Goal: Information Seeking & Learning: Check status

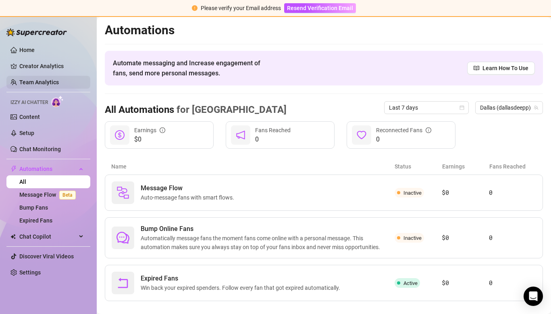
click at [42, 82] on link "Team Analytics" at bounding box center [39, 82] width 40 height 6
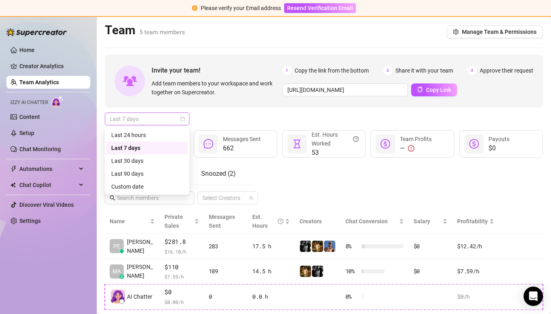
click at [168, 117] on span "Last 7 days" at bounding box center [147, 119] width 75 height 12
click at [161, 133] on div "Last 24 hours" at bounding box center [147, 135] width 72 height 9
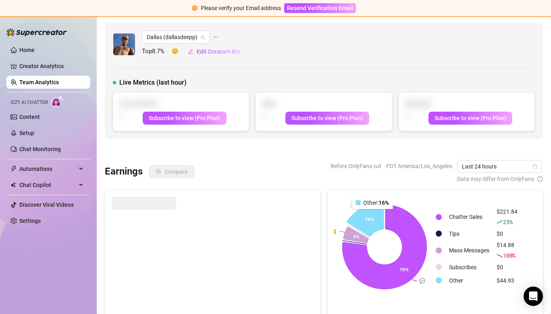
click at [373, 215] on icon at bounding box center [365, 219] width 37 height 35
click at [48, 73] on ul "Home Creator Analytics Team Analytics Izzy AI Chatter Content Setup Chat Monito…" at bounding box center [48, 135] width 84 height 190
click at [48, 70] on link "Creator Analytics" at bounding box center [51, 66] width 65 height 13
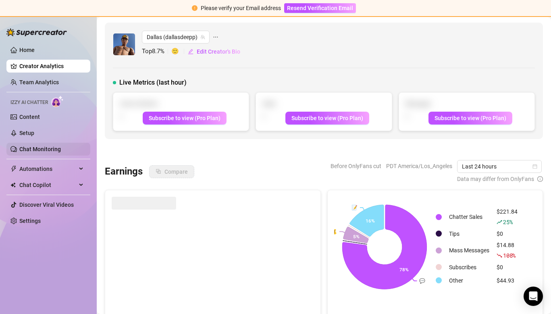
click at [49, 149] on link "Chat Monitoring" at bounding box center [40, 149] width 42 height 6
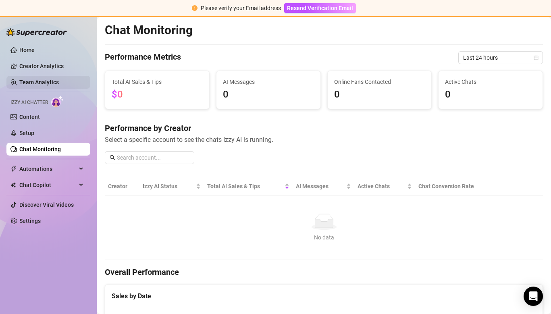
click at [23, 82] on link "Team Analytics" at bounding box center [39, 82] width 40 height 6
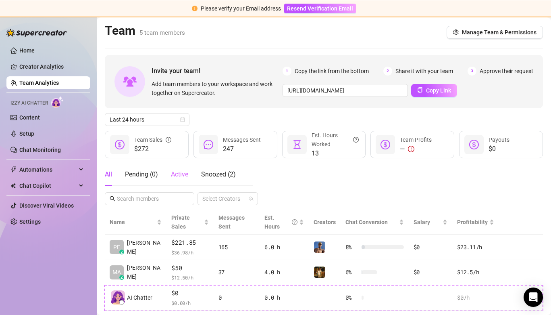
scroll to position [60, 0]
